Goal: Information Seeking & Learning: Learn about a topic

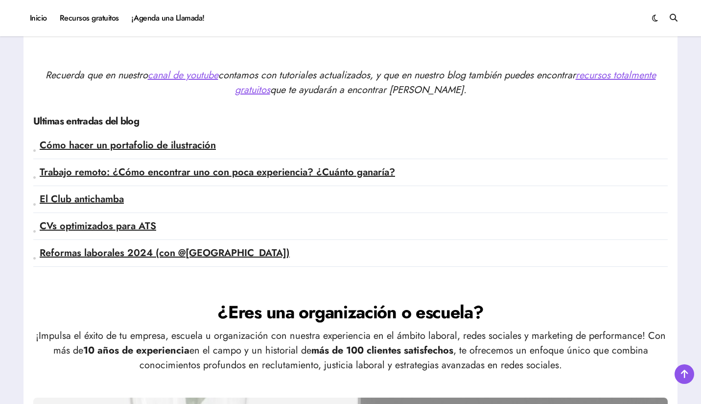
scroll to position [2389, 0]
click at [87, 226] on link "CVs optimizados para ATS" at bounding box center [98, 225] width 117 height 14
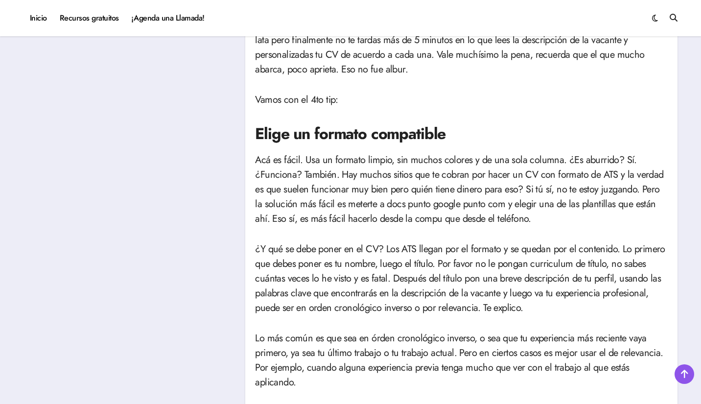
scroll to position [967, 0]
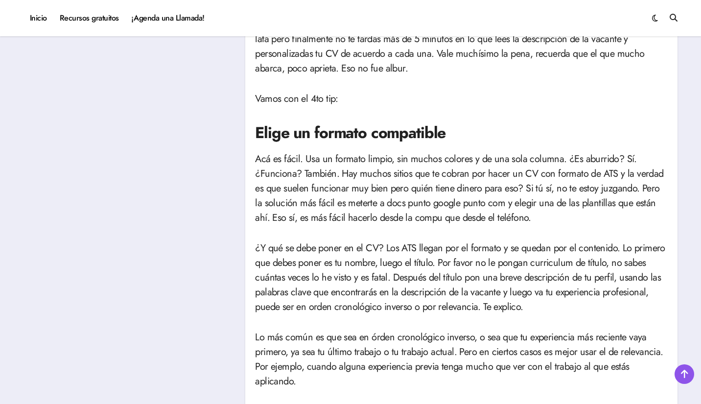
click at [653, 18] on span at bounding box center [655, 18] width 6 height 11
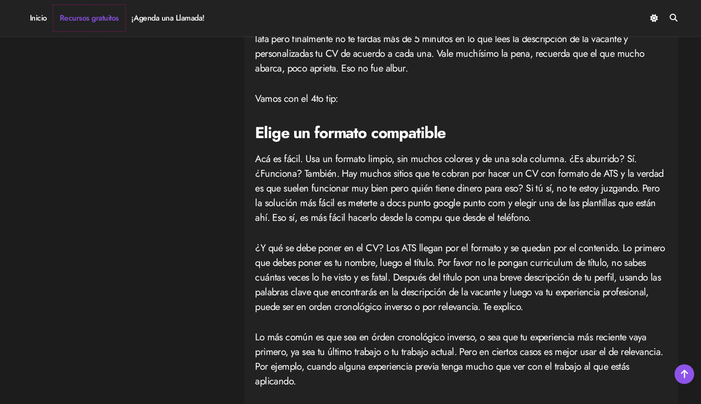
click at [74, 21] on link "Recursos gratuitos" at bounding box center [89, 18] width 72 height 26
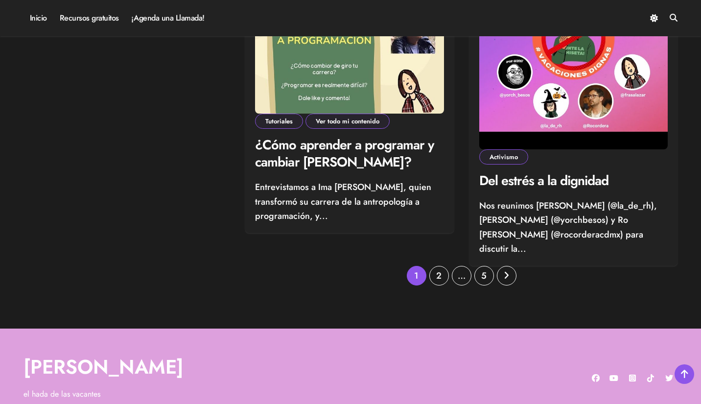
scroll to position [1485, 0]
